Goal: Task Accomplishment & Management: Complete application form

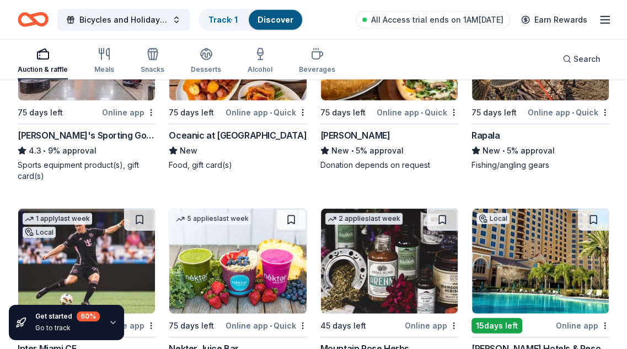
scroll to position [5434, 0]
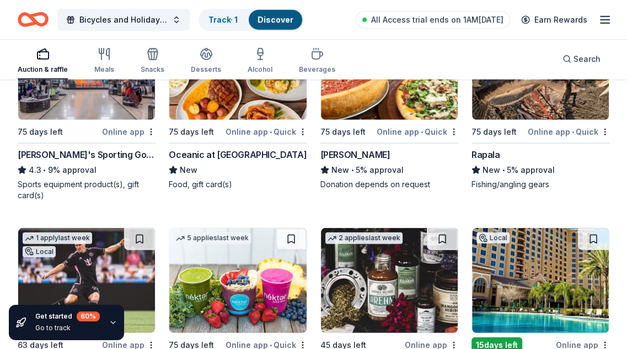
click at [518, 106] on img at bounding box center [540, 67] width 137 height 105
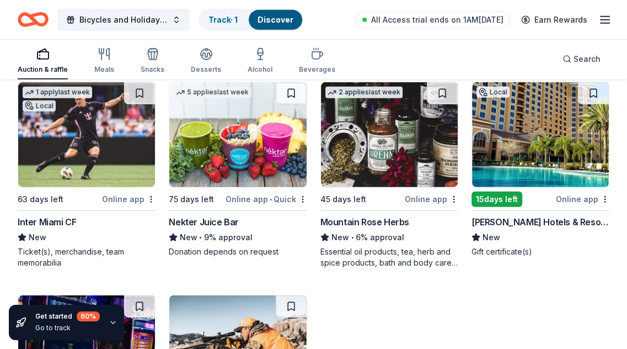
scroll to position [5599, 0]
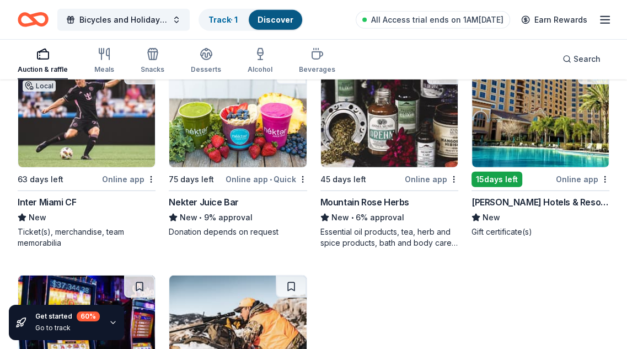
click at [387, 135] on img at bounding box center [389, 114] width 137 height 105
click at [506, 126] on img at bounding box center [540, 114] width 137 height 105
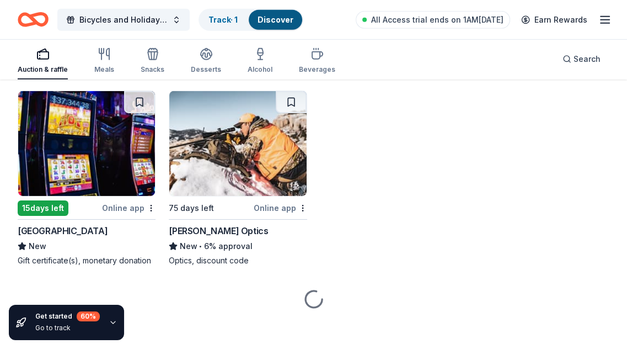
scroll to position [5785, 0]
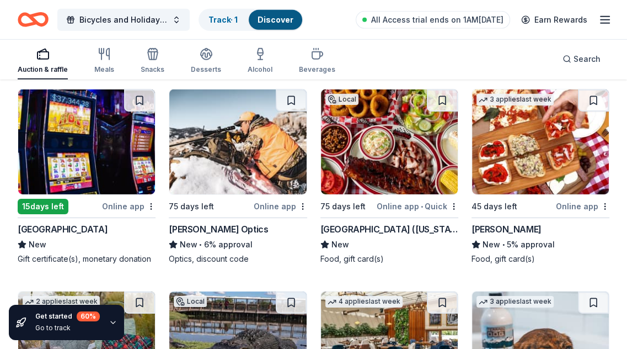
click at [104, 153] on img at bounding box center [86, 141] width 137 height 105
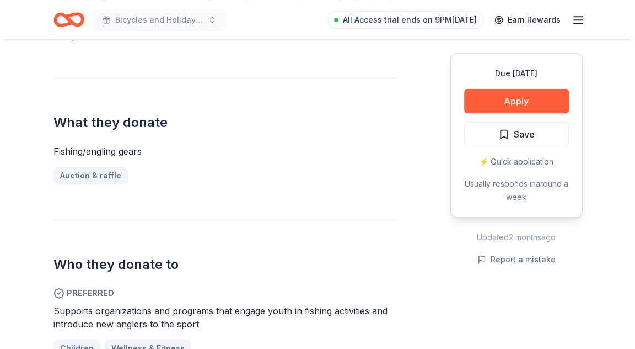
scroll to position [386, 0]
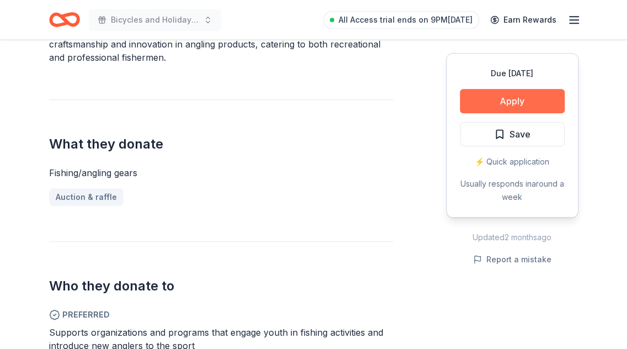
click at [494, 98] on button "Apply" at bounding box center [512, 101] width 105 height 24
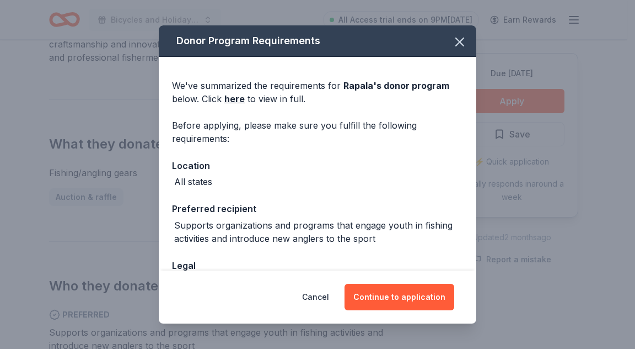
scroll to position [55, 0]
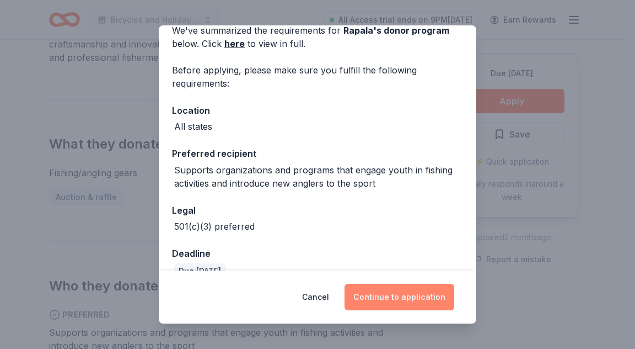
click at [387, 297] on button "Continue to application" at bounding box center [400, 296] width 110 height 26
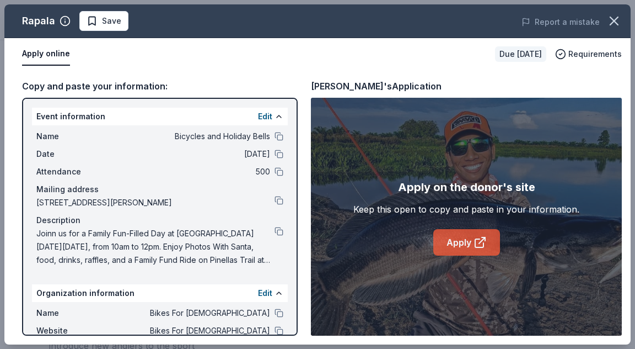
click at [463, 249] on link "Apply" at bounding box center [467, 242] width 67 height 26
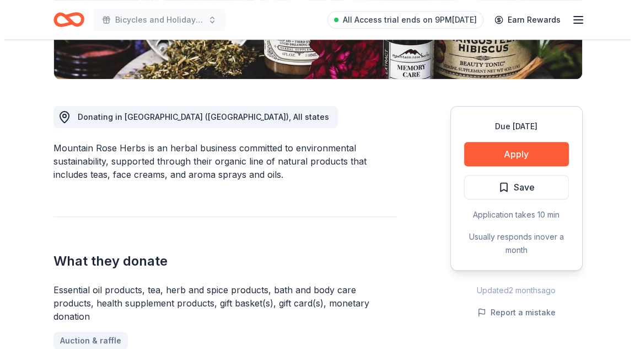
scroll to position [276, 0]
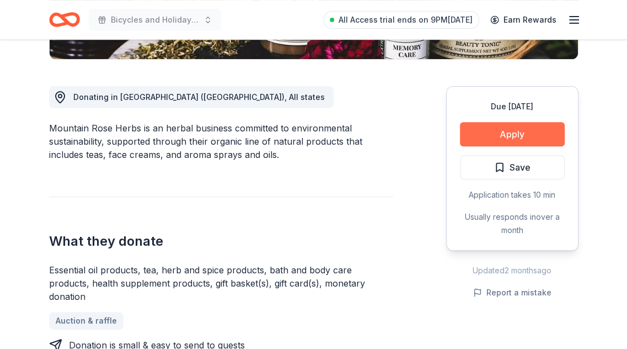
click at [496, 132] on button "Apply" at bounding box center [512, 134] width 105 height 24
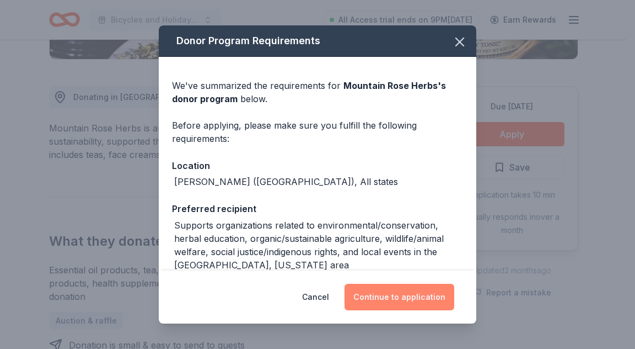
click at [405, 290] on button "Continue to application" at bounding box center [400, 296] width 110 height 26
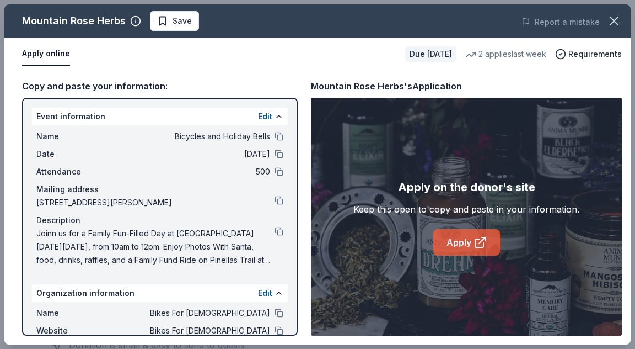
click at [462, 244] on link "Apply" at bounding box center [467, 242] width 67 height 26
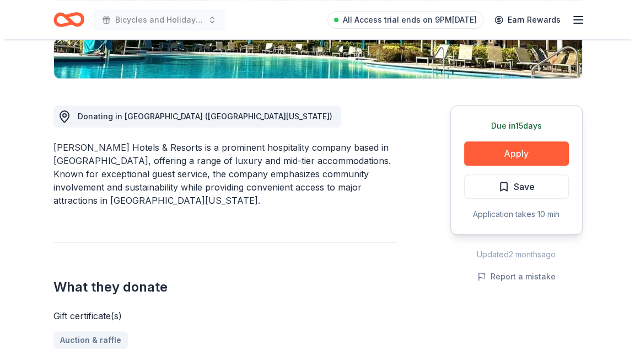
scroll to position [276, 0]
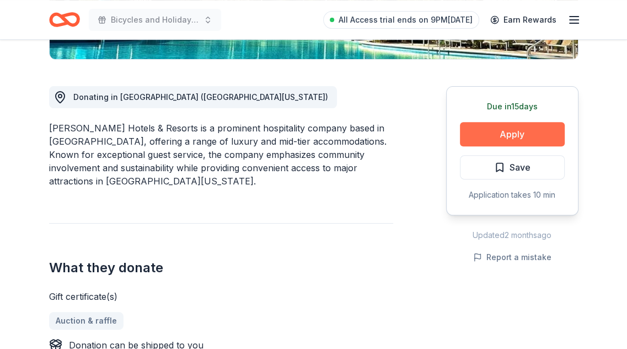
click at [520, 131] on button "Apply" at bounding box center [512, 134] width 105 height 24
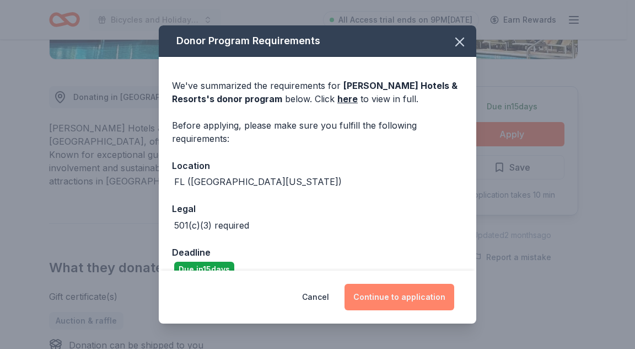
click at [405, 294] on button "Continue to application" at bounding box center [400, 296] width 110 height 26
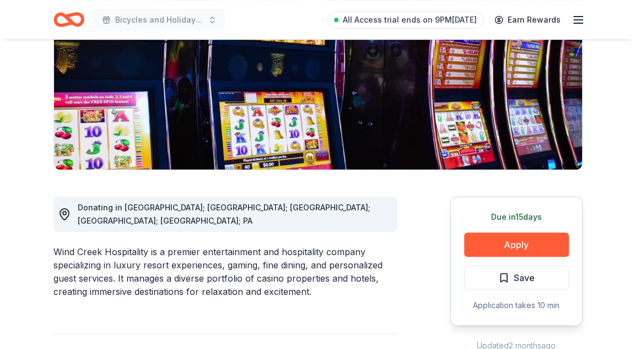
scroll to position [110, 0]
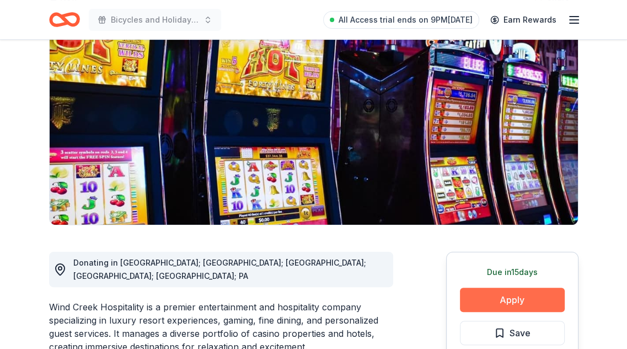
click at [481, 294] on button "Apply" at bounding box center [512, 299] width 105 height 24
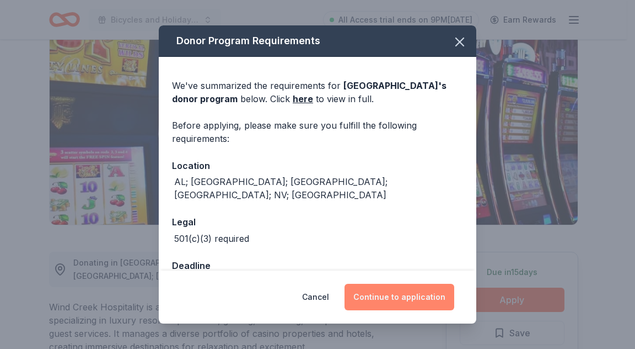
click at [419, 294] on button "Continue to application" at bounding box center [400, 296] width 110 height 26
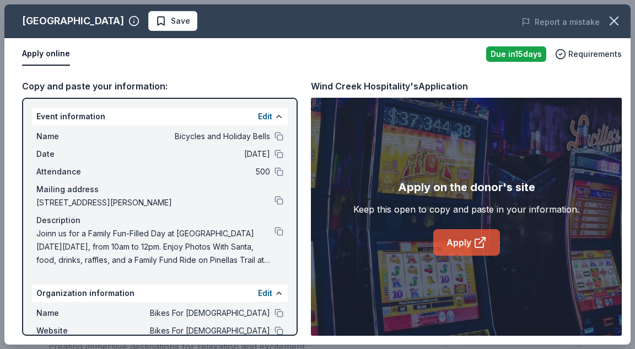
click at [472, 237] on link "Apply" at bounding box center [467, 242] width 67 height 26
